Goal: Register for event/course

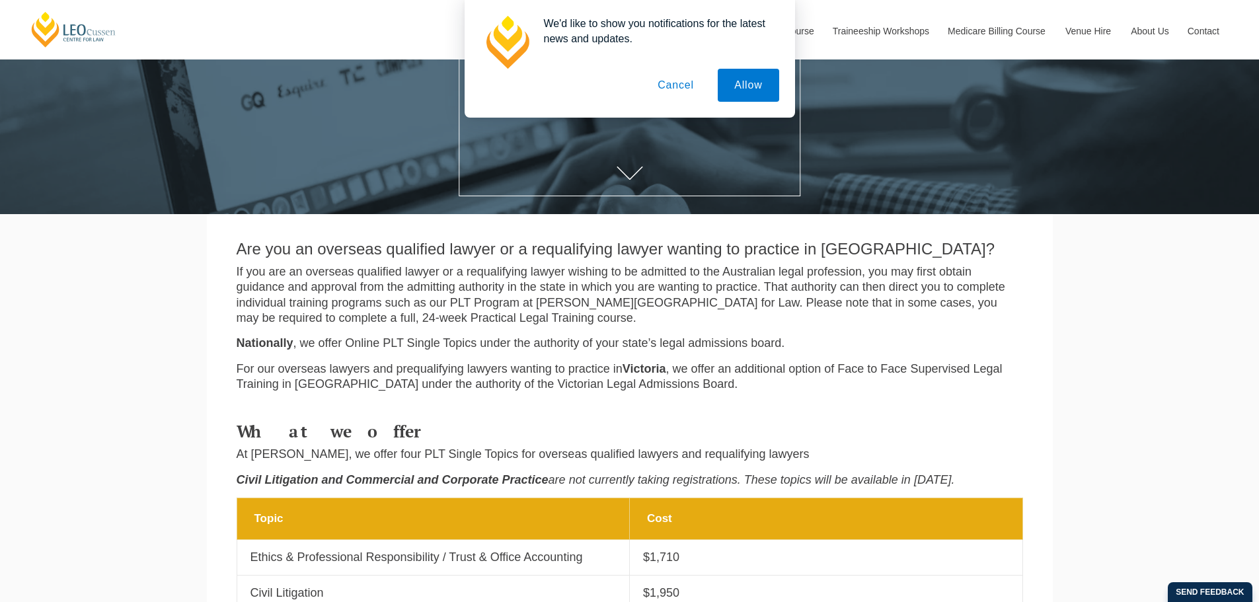
click at [682, 91] on button "Cancel" at bounding box center [675, 85] width 69 height 33
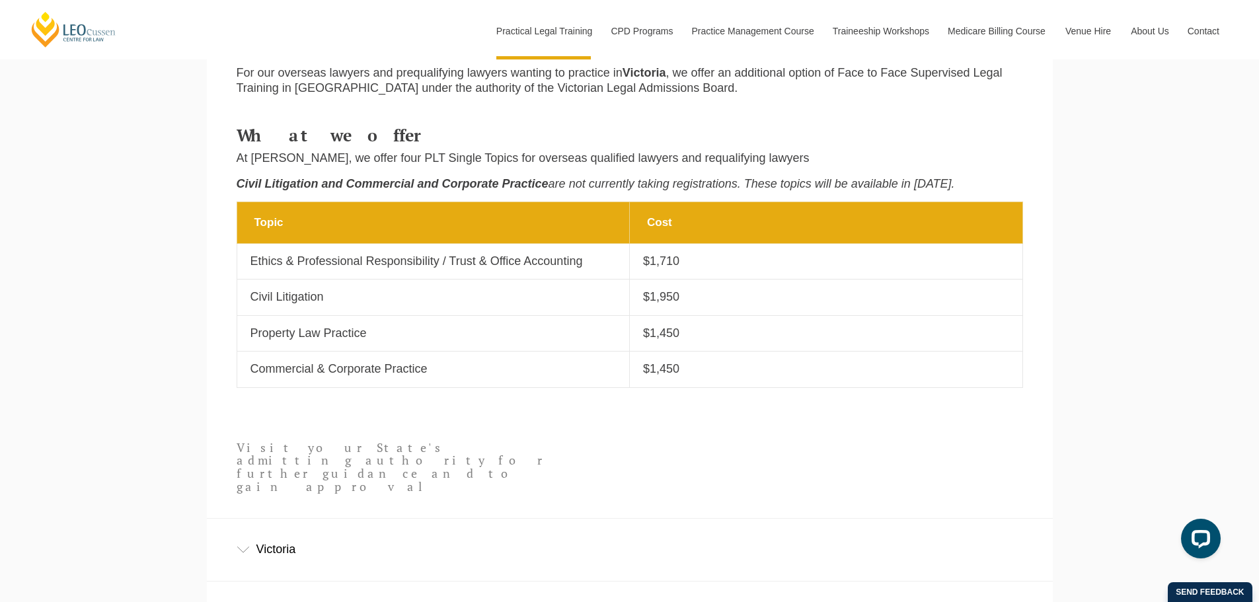
scroll to position [557, 0]
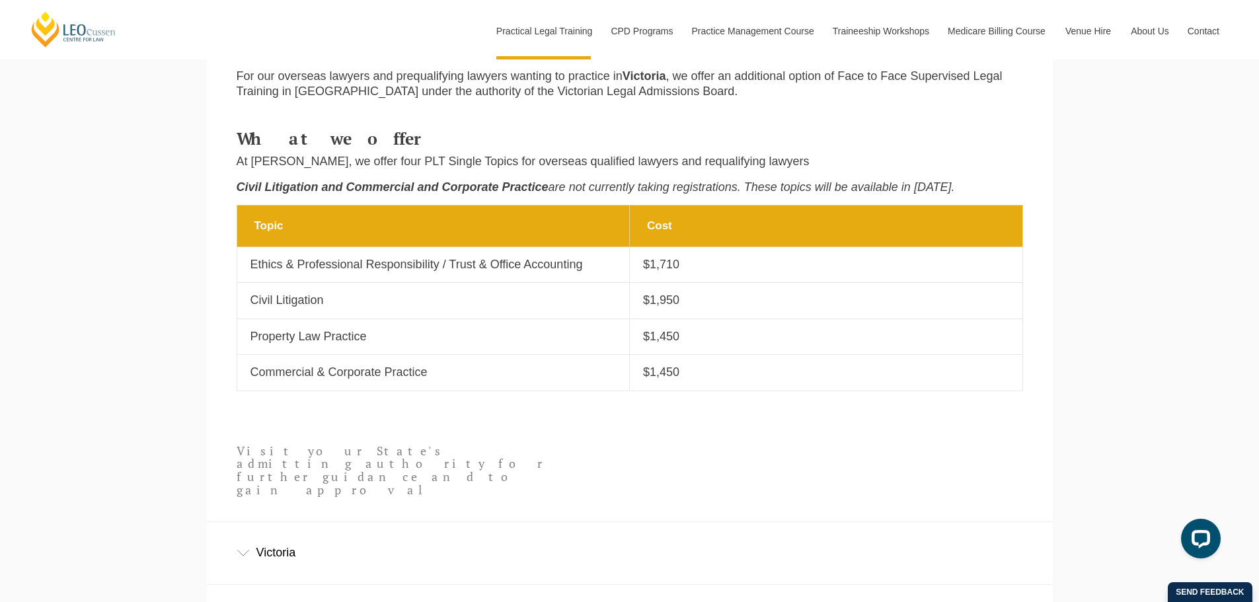
click at [652, 270] on p "$1,710" at bounding box center [826, 264] width 366 height 15
click at [530, 269] on p "Ethics & Professional Responsibility / Trust & Office Accounting" at bounding box center [434, 264] width 366 height 15
click at [370, 270] on p "Ethics & Professional Responsibility / Trust & Office Accounting" at bounding box center [434, 264] width 366 height 15
drag, startPoint x: 264, startPoint y: 262, endPoint x: 568, endPoint y: 263, distance: 304.1
click at [568, 263] on p "Ethics & Professional Responsibility / Trust & Office Accounting" at bounding box center [434, 264] width 366 height 15
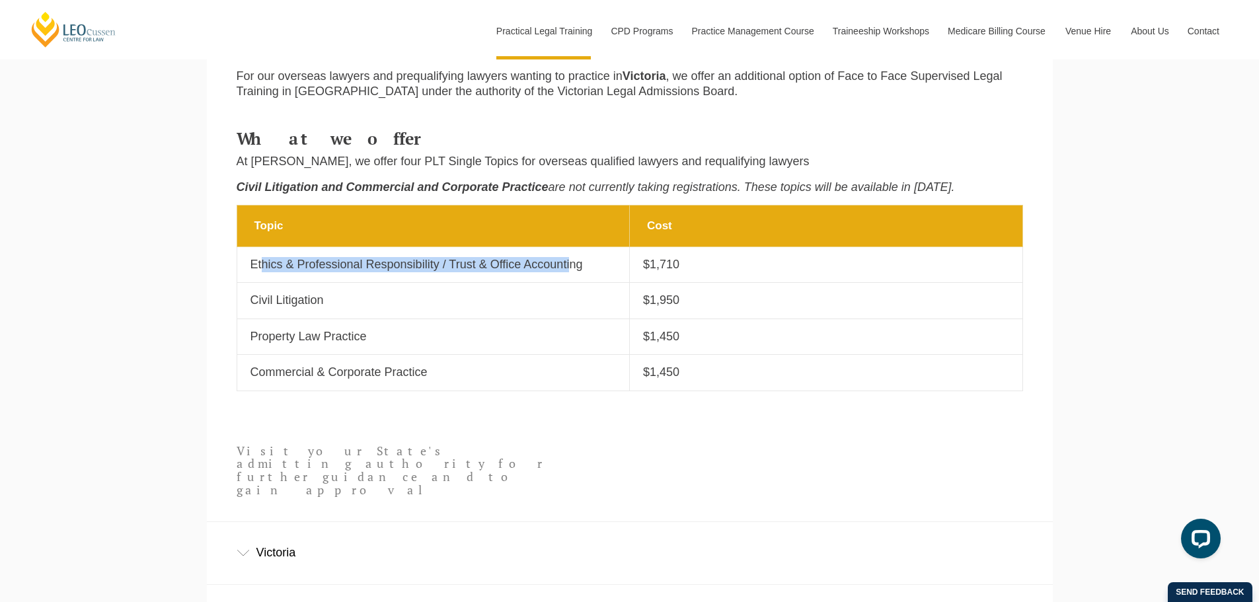
click at [568, 272] on p "Ethics & Professional Responsibility / Trust & Office Accounting" at bounding box center [434, 264] width 366 height 15
drag, startPoint x: 585, startPoint y: 268, endPoint x: 454, endPoint y: 251, distance: 131.9
click at [454, 251] on td "Topic Ethics & Professional Responsibility / Trust & Office Accounting" at bounding box center [433, 265] width 393 height 36
click at [383, 260] on p "Ethics & Professional Responsibility / Trust & Office Accounting" at bounding box center [434, 264] width 366 height 15
drag, startPoint x: 293, startPoint y: 260, endPoint x: 588, endPoint y: 259, distance: 295.5
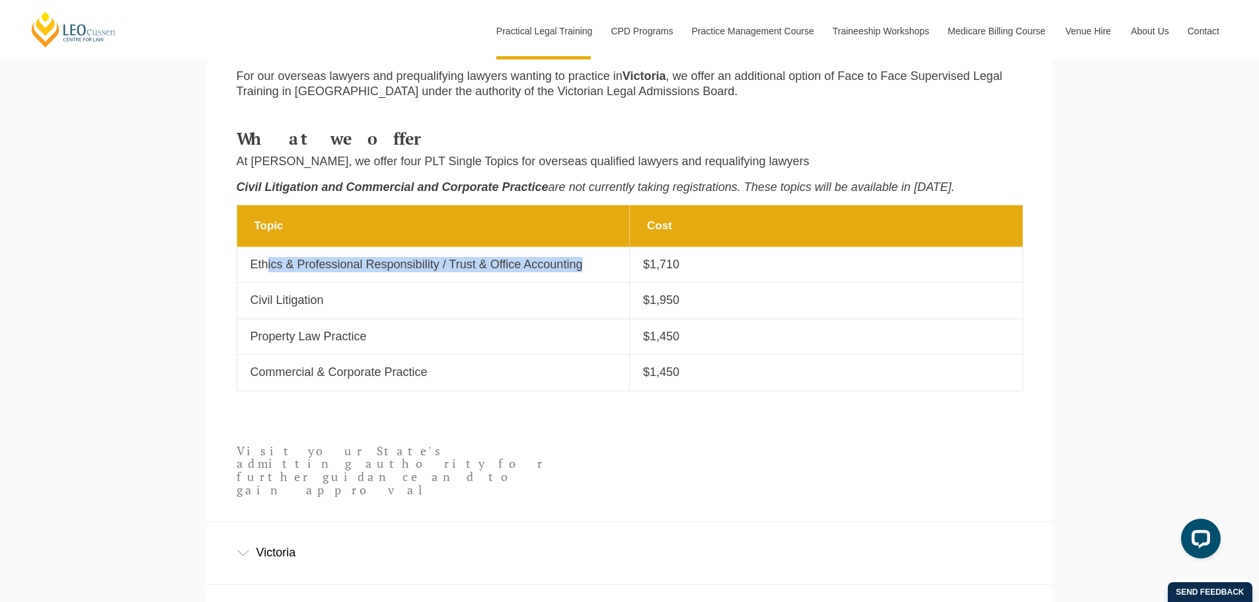
click at [588, 259] on td "Topic Ethics & Professional Responsibility / Trust & Office Accounting" at bounding box center [433, 265] width 393 height 36
drag, startPoint x: 578, startPoint y: 259, endPoint x: 453, endPoint y: 253, distance: 125.1
click at [577, 259] on td "Topic Ethics & Professional Responsibility / Trust & Office Accounting" at bounding box center [433, 265] width 393 height 36
drag, startPoint x: 251, startPoint y: 266, endPoint x: 582, endPoint y: 264, distance: 331.2
click at [582, 264] on p "Ethics & Professional Responsibility / Trust & Office Accounting" at bounding box center [434, 264] width 366 height 15
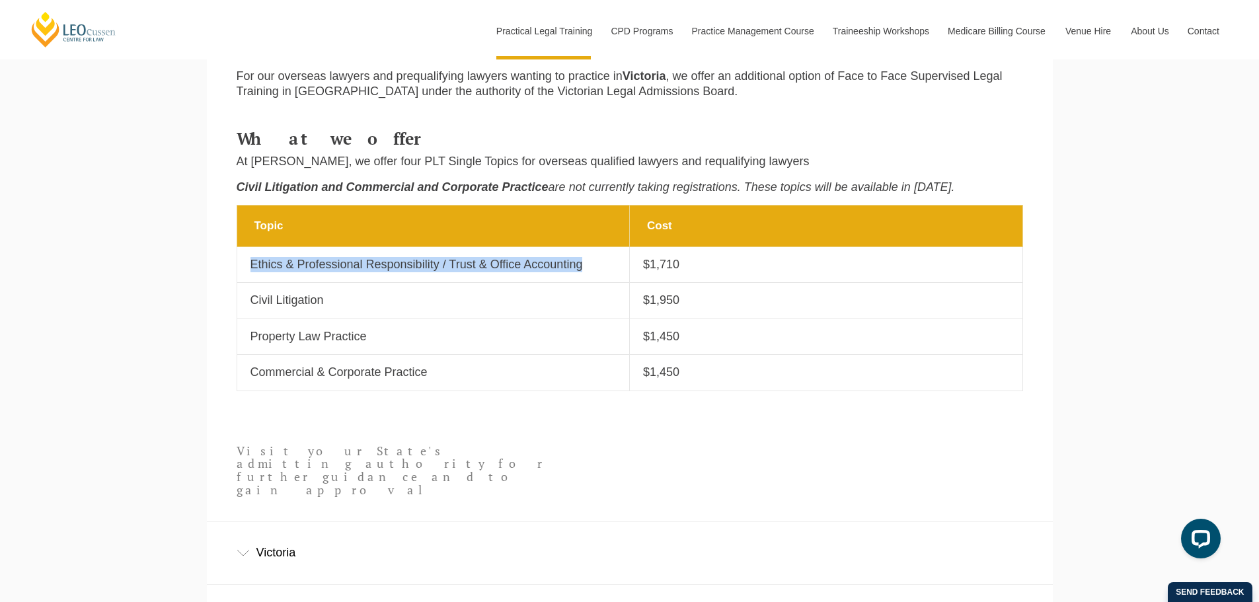
click at [582, 264] on p "Ethics & Professional Responsibility / Trust & Office Accounting" at bounding box center [434, 264] width 366 height 15
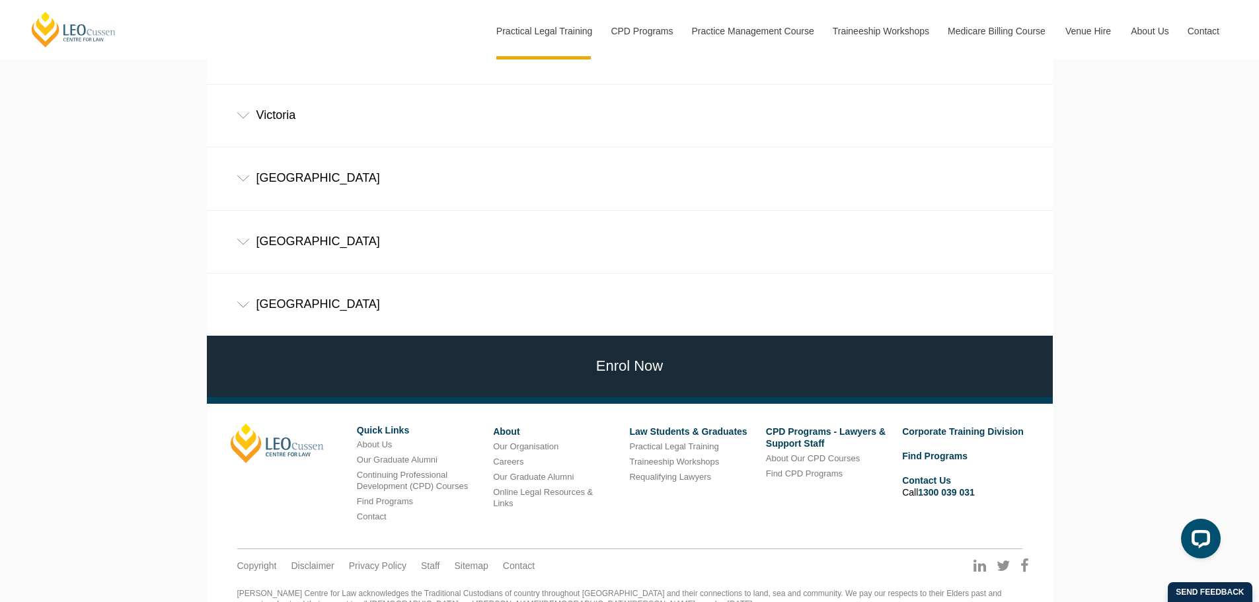
scroll to position [1020, 0]
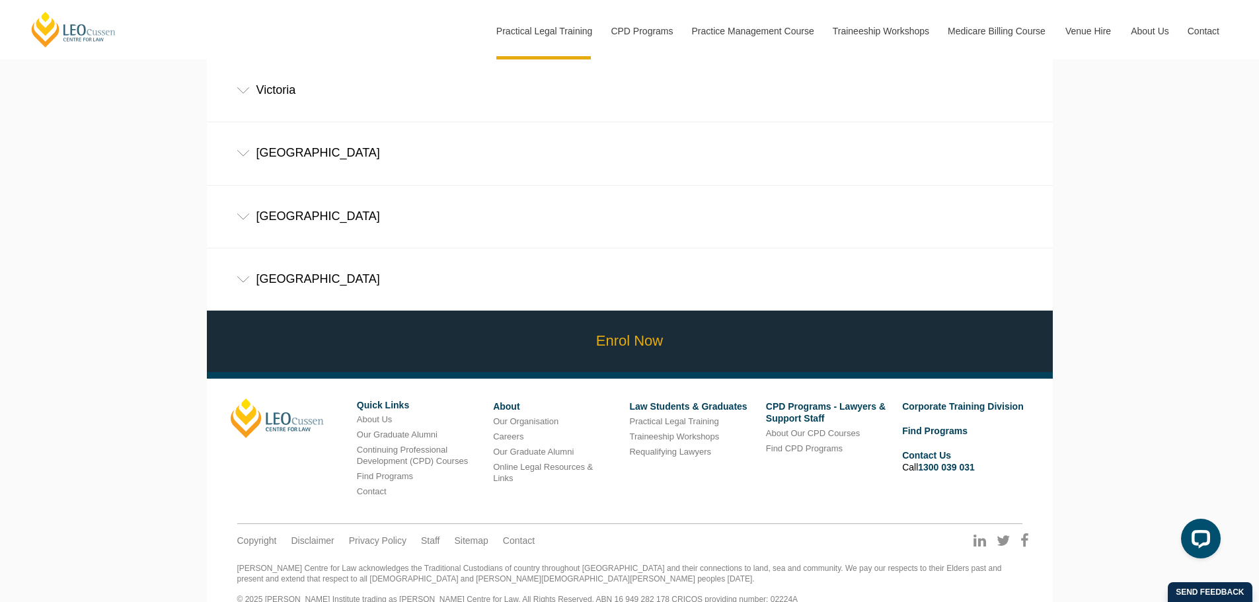
click at [591, 311] on link "Enrol Now" at bounding box center [630, 341] width 853 height 61
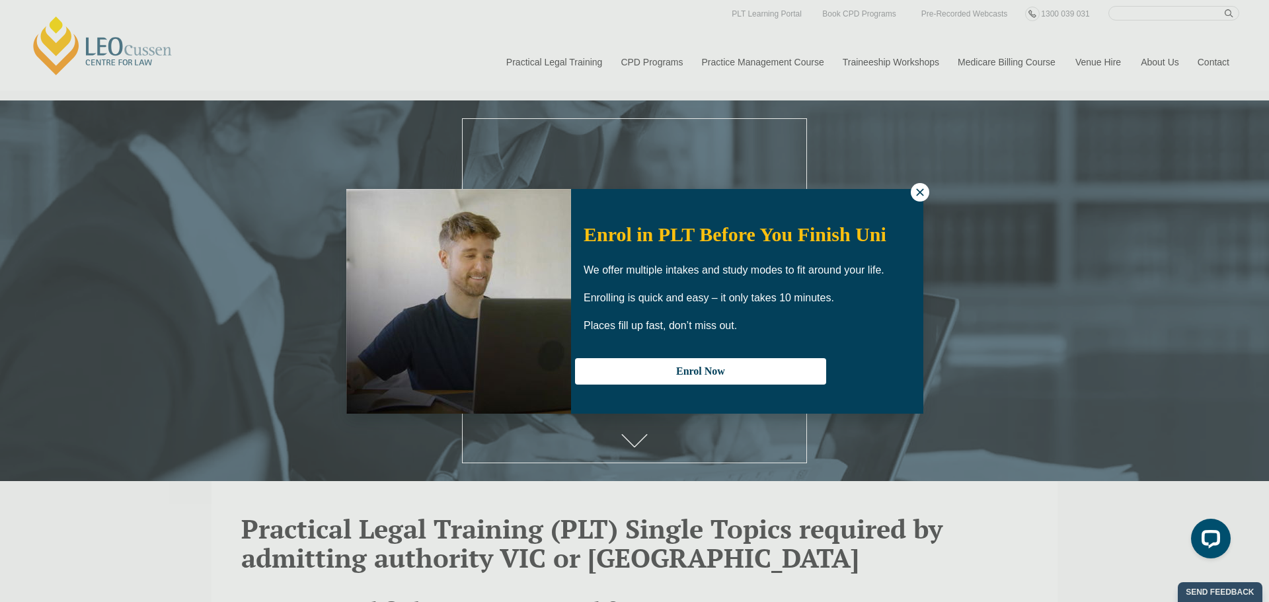
click at [918, 192] on icon at bounding box center [920, 192] width 12 height 12
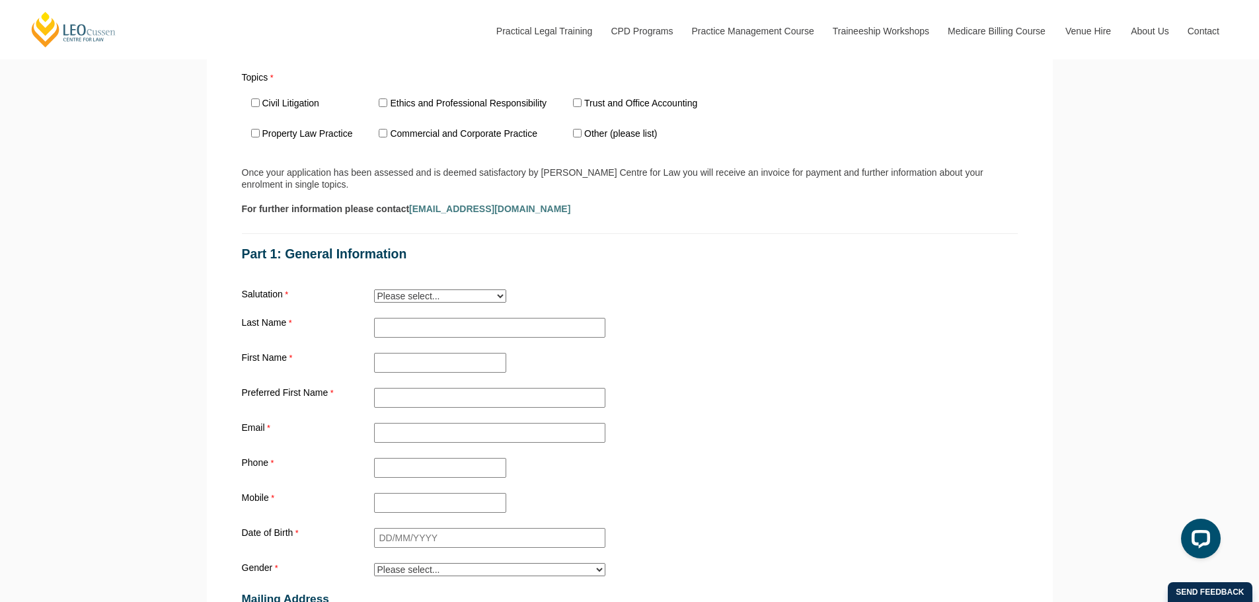
scroll to position [1058, 0]
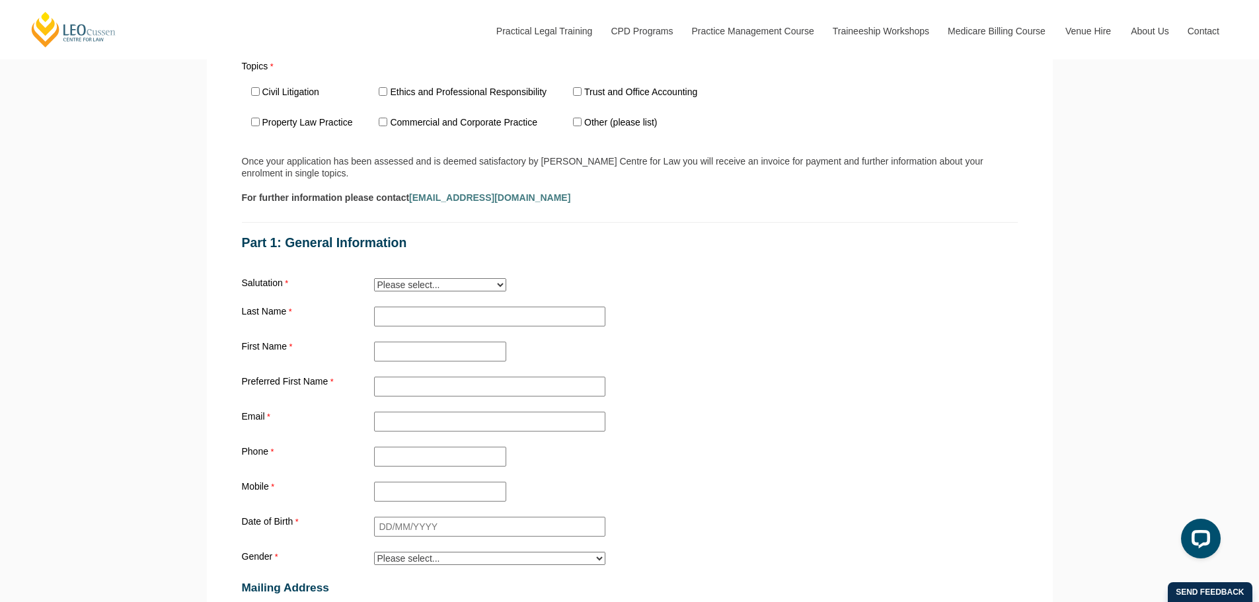
click at [405, 290] on select "Please select... Mr. Mrs. Ms. Dr. Prof. Miss Judge Chief Judge" at bounding box center [440, 284] width 132 height 13
click at [337, 348] on label "First Name" at bounding box center [308, 347] width 132 height 10
click at [374, 348] on input "First Name" at bounding box center [440, 352] width 132 height 20
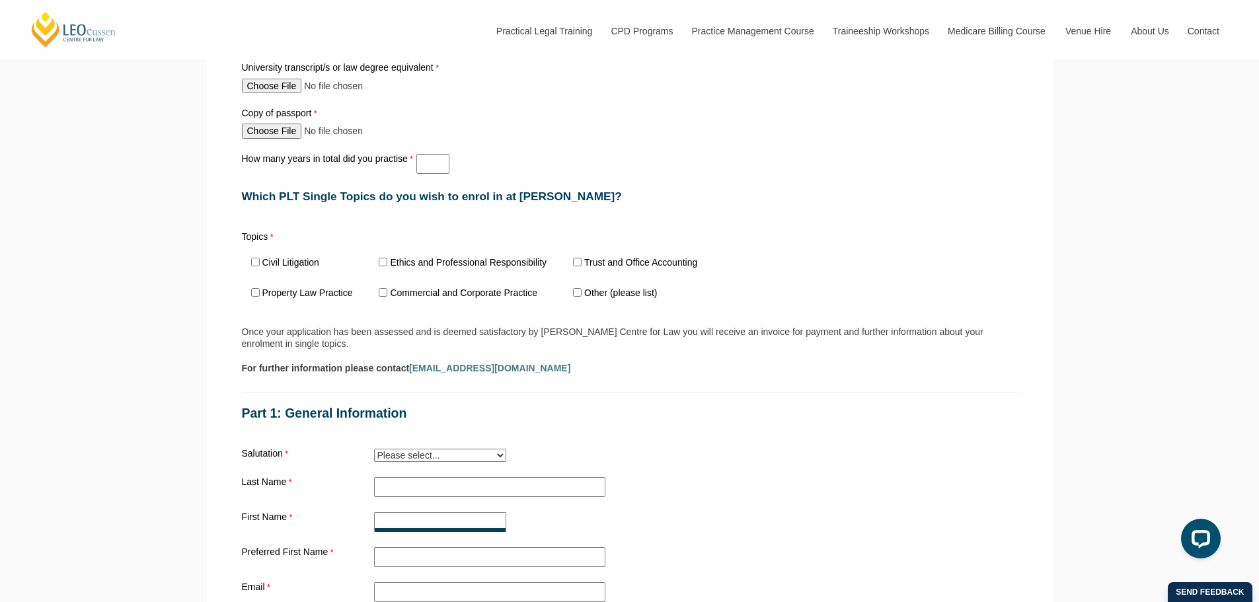
scroll to position [866, 0]
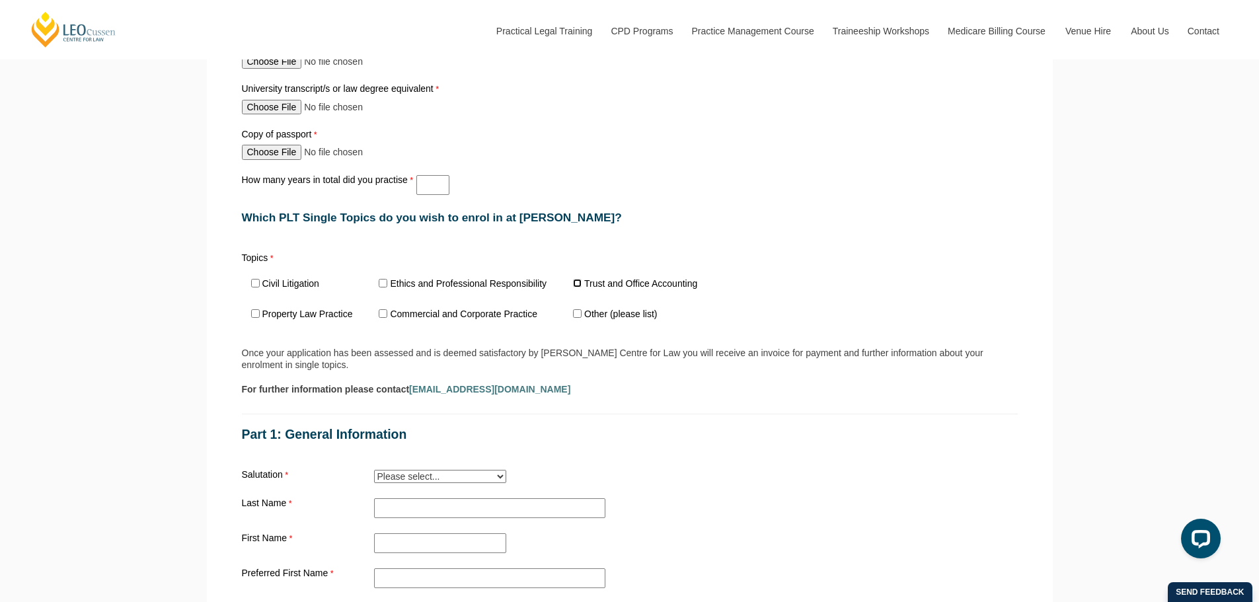
click at [577, 283] on input "Trust and Office Accounting" at bounding box center [577, 283] width 9 height 9
checkbox input "true"
drag, startPoint x: 564, startPoint y: 396, endPoint x: 413, endPoint y: 396, distance: 150.7
click at [413, 395] on div "For further information please contact enquiries@leocussen.edu.au" at bounding box center [630, 389] width 776 height 12
copy link "enquiries@leocussen.edu.au"
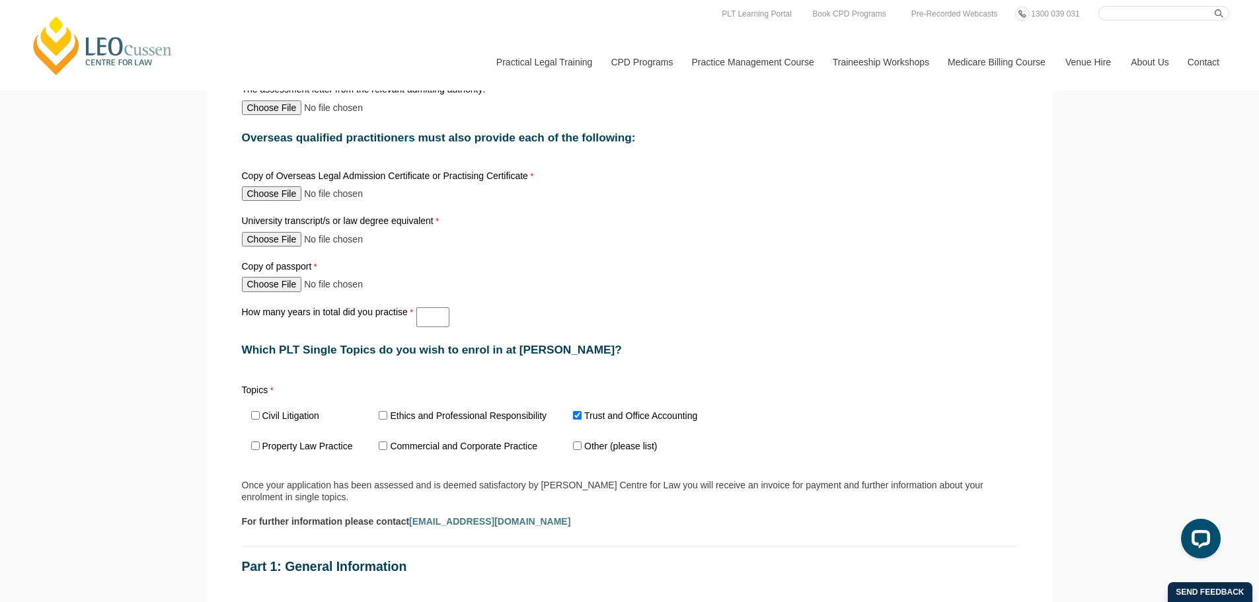
click at [524, 324] on div "How many years in total did you practise" at bounding box center [630, 317] width 787 height 25
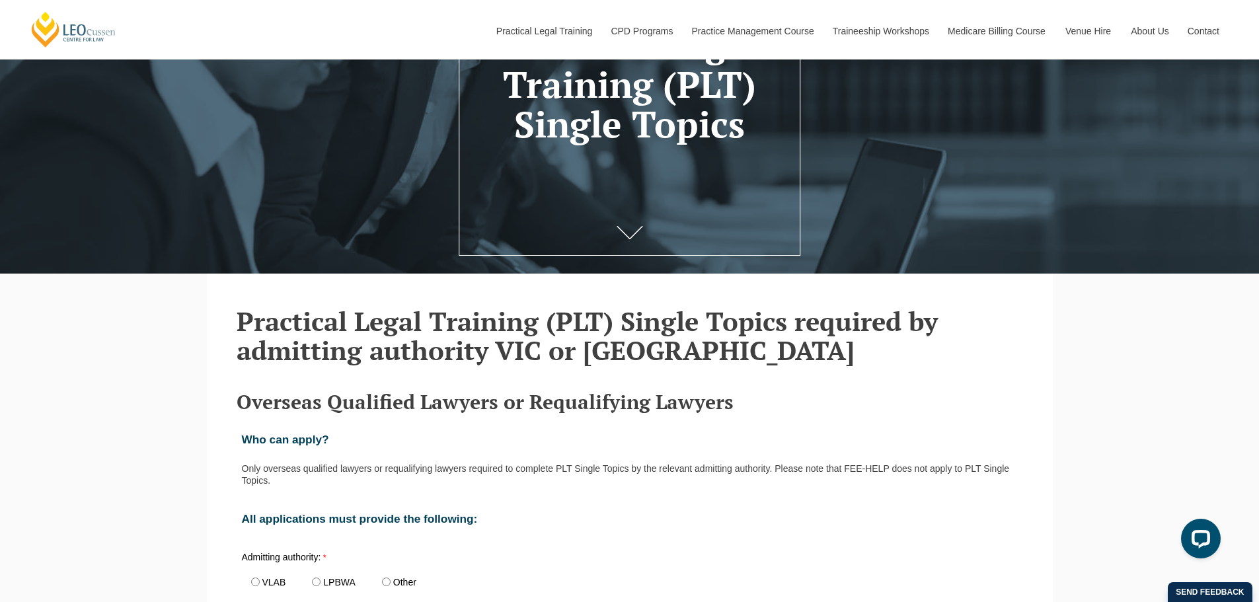
scroll to position [73, 0]
